Goal: Information Seeking & Learning: Learn about a topic

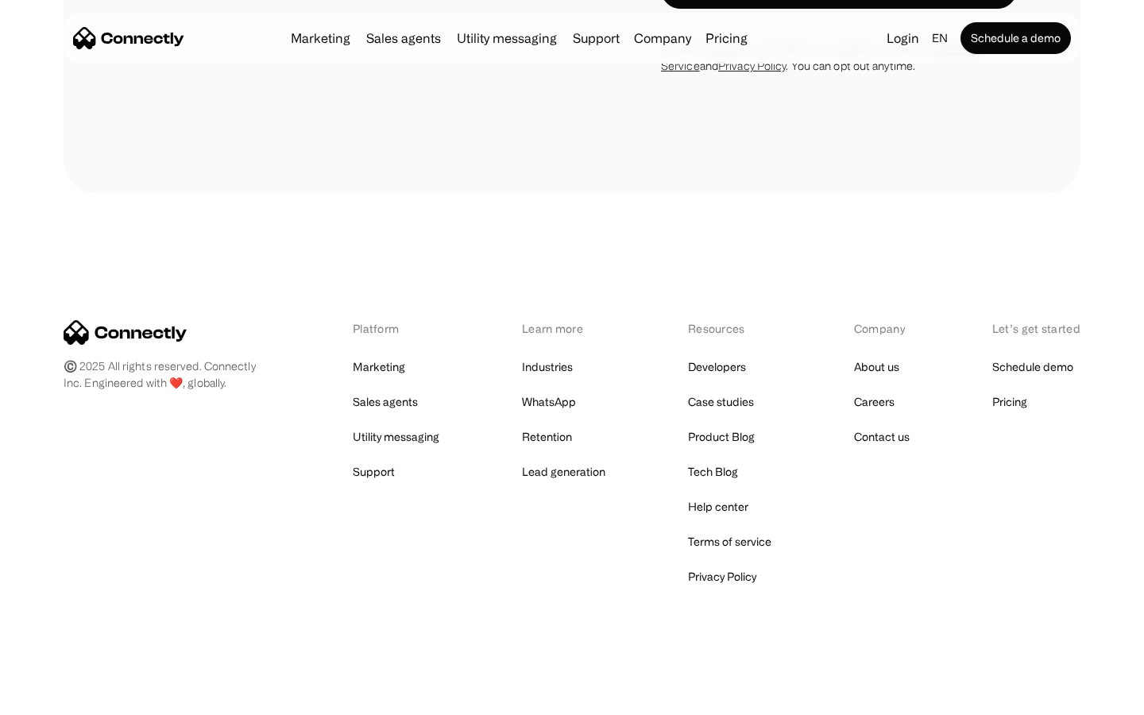
scroll to position [3055, 0]
